Goal: Transaction & Acquisition: Obtain resource

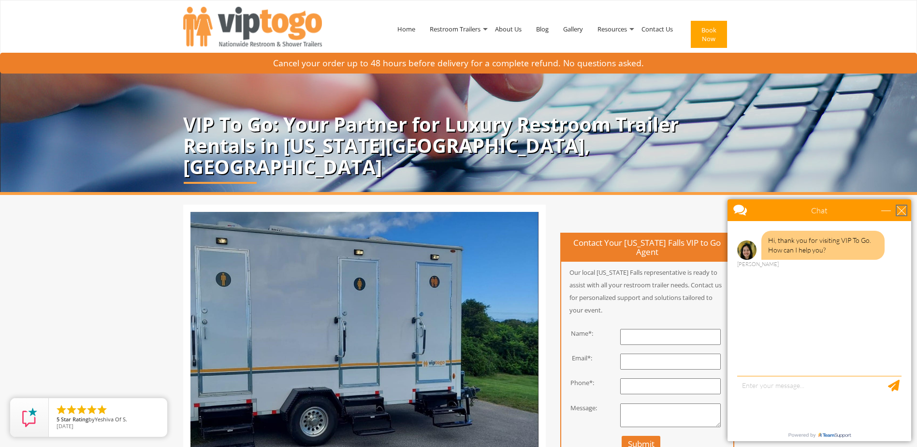
click at [902, 211] on div "close" at bounding box center [902, 211] width 10 height 10
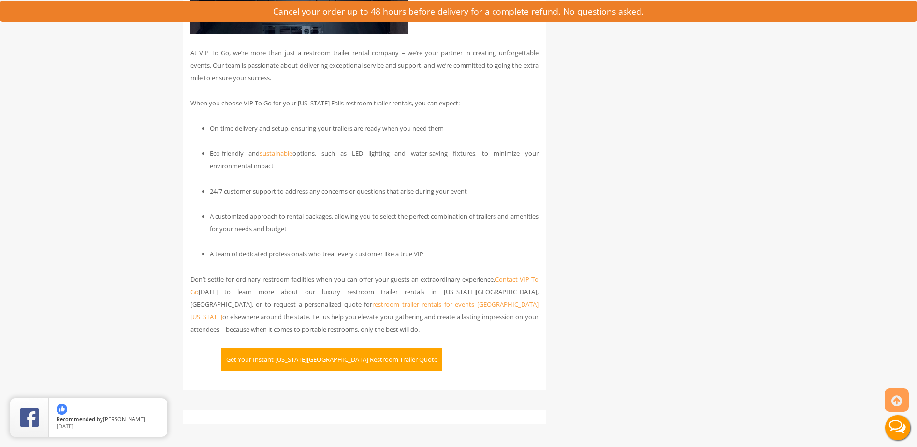
scroll to position [1463, 0]
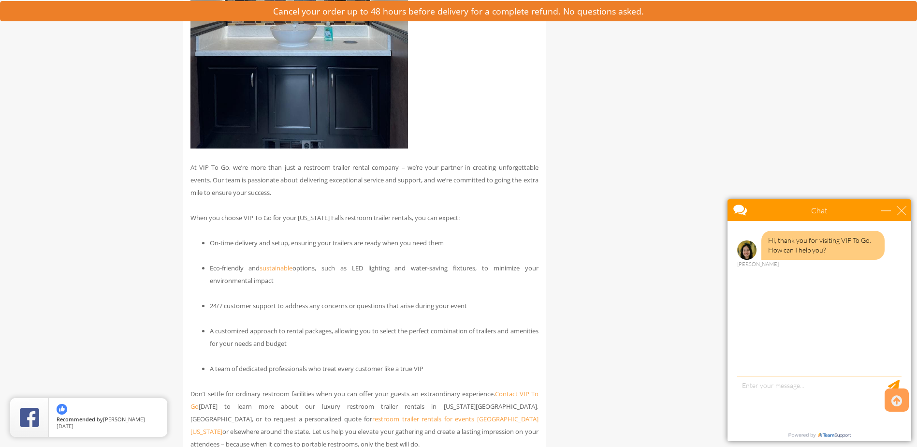
scroll to position [1693, 0]
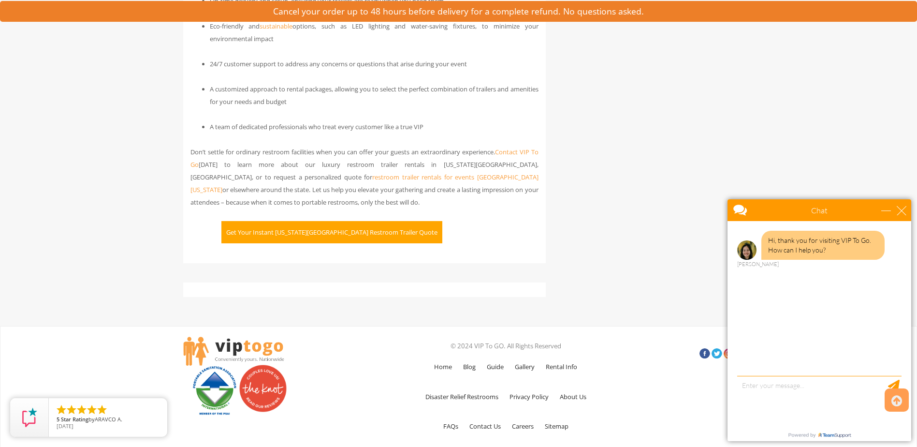
click at [295, 221] on button "Get Your Instant Idaho Falls Restroom Trailer Quote" at bounding box center [332, 232] width 221 height 22
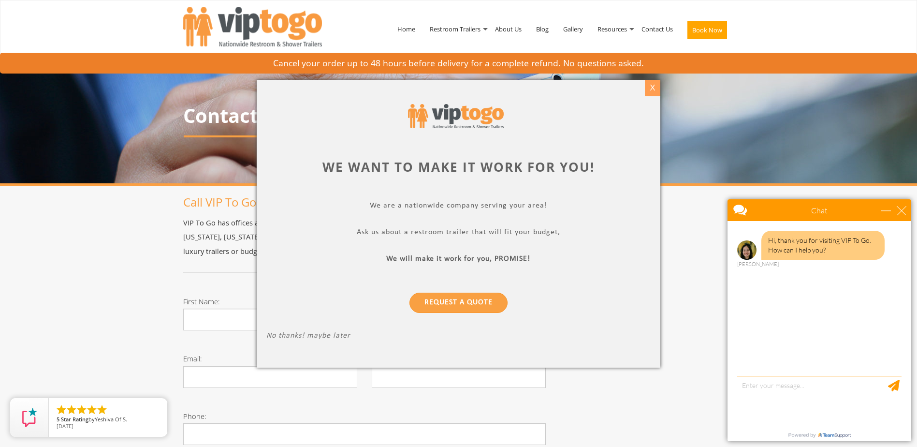
click at [654, 88] on div "X" at bounding box center [653, 88] width 15 height 16
